Goal: Use online tool/utility

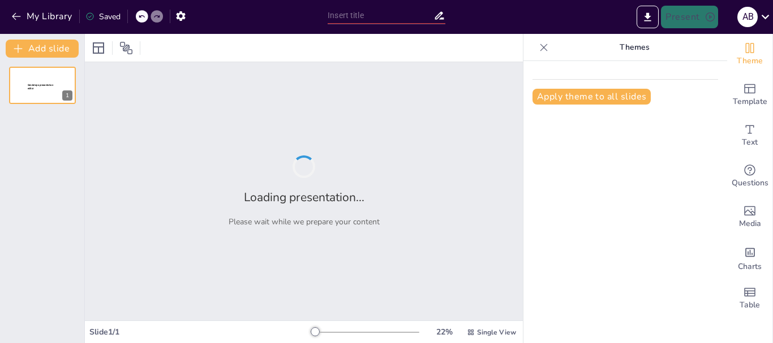
type input "Properties and Characteristics of Alpha, Beta, and Gamma Radiation"
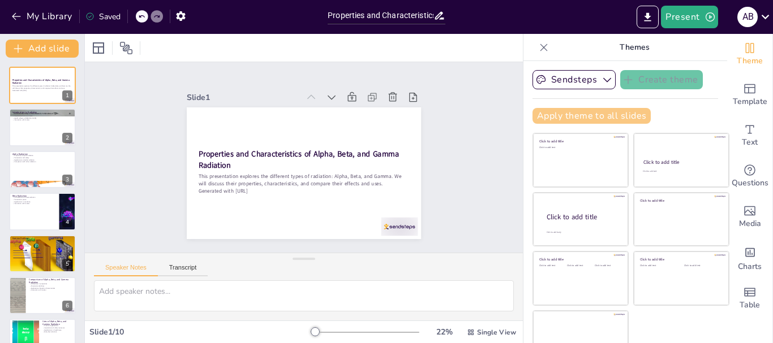
click at [570, 115] on button "Apply theme to all slides" at bounding box center [591, 116] width 118 height 16
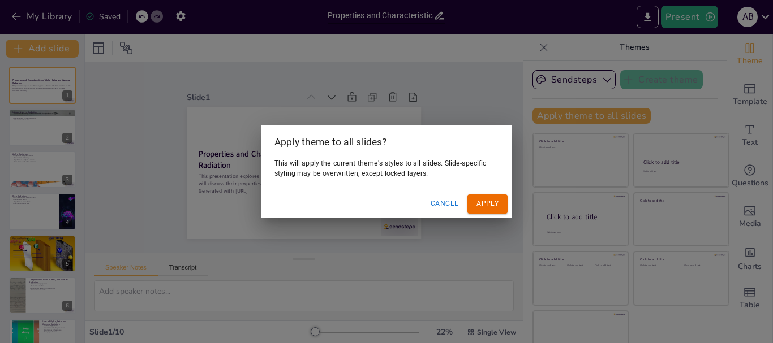
click at [492, 206] on button "Apply" at bounding box center [487, 204] width 40 height 19
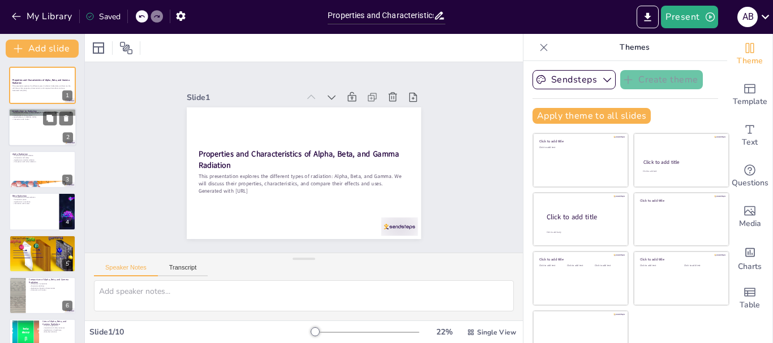
click at [27, 126] on div at bounding box center [42, 128] width 68 height 38
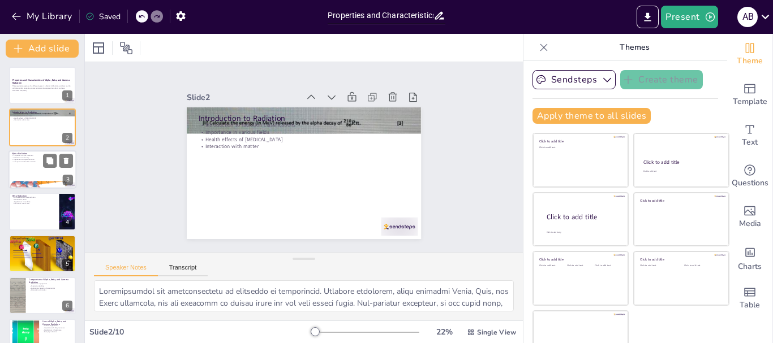
click at [31, 173] on div at bounding box center [42, 170] width 68 height 38
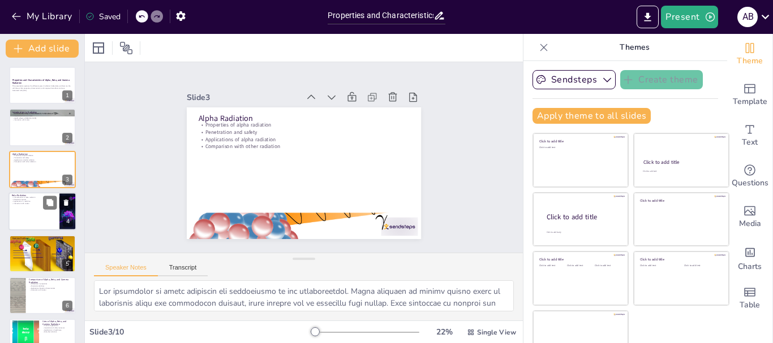
click at [37, 223] on div at bounding box center [42, 211] width 68 height 38
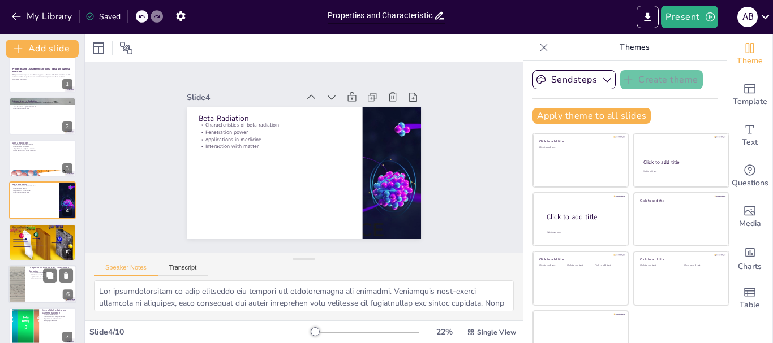
click at [37, 247] on div at bounding box center [42, 242] width 67 height 40
type textarea "Understanding the properties of gamma radiation is essential for students. Bein…"
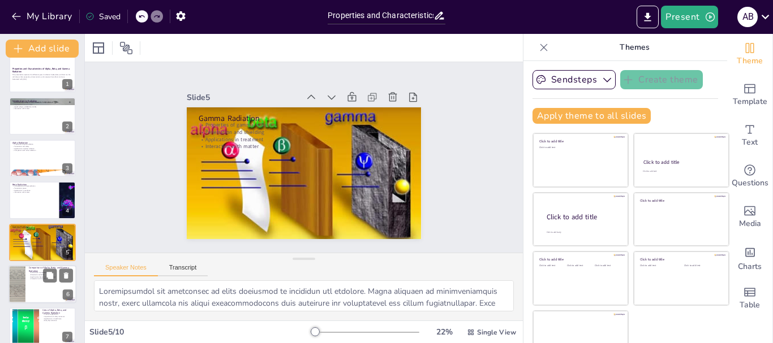
scroll to position [53, 0]
